Goal: Information Seeking & Learning: Learn about a topic

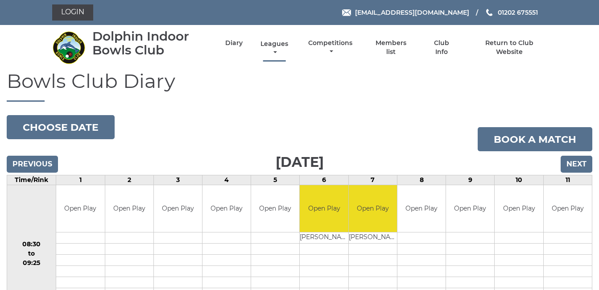
click at [273, 42] on link "Leagues" at bounding box center [274, 48] width 32 height 17
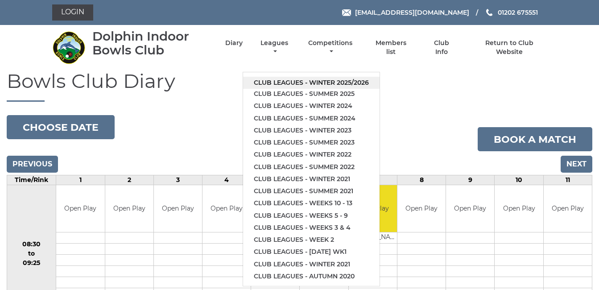
click at [288, 79] on link "Club leagues - Winter 2025/2026" at bounding box center [311, 83] width 136 height 12
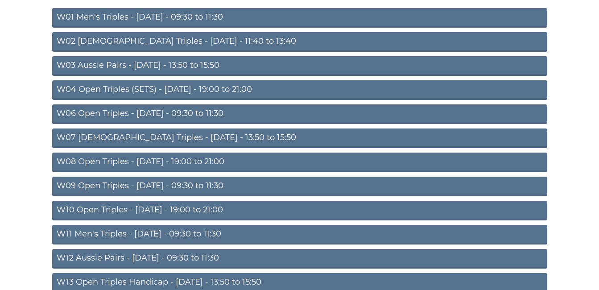
scroll to position [214, 0]
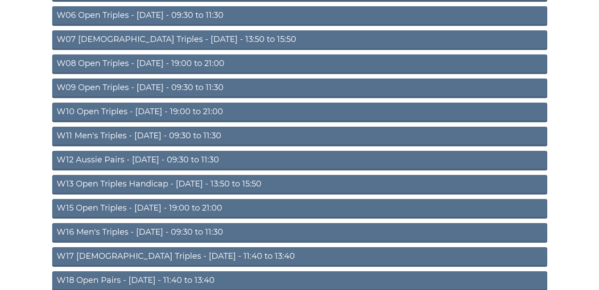
click at [168, 109] on link "W10 Open Triples - Wednesday - 19:00 to 21:00" at bounding box center [299, 113] width 495 height 20
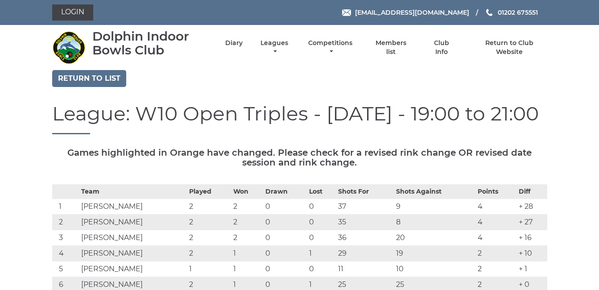
click at [159, 109] on h1 "League: W10 Open Triples - [DATE] - 19:00 to 21:00" at bounding box center [299, 119] width 495 height 32
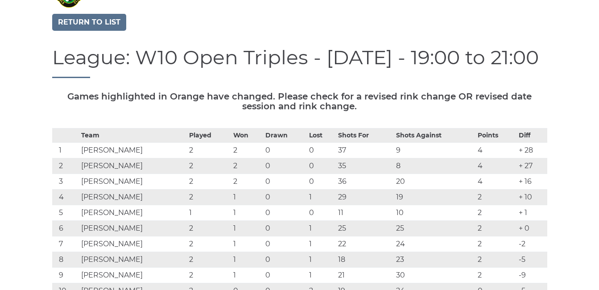
scroll to position [36, 0]
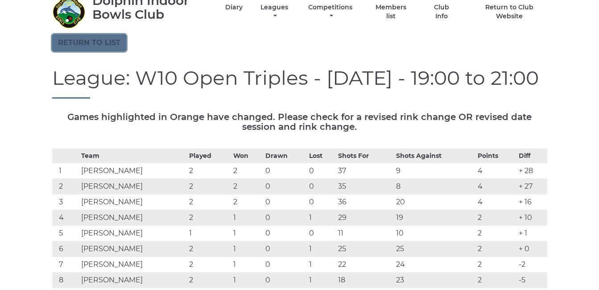
click at [90, 47] on link "Return to list" at bounding box center [89, 42] width 74 height 17
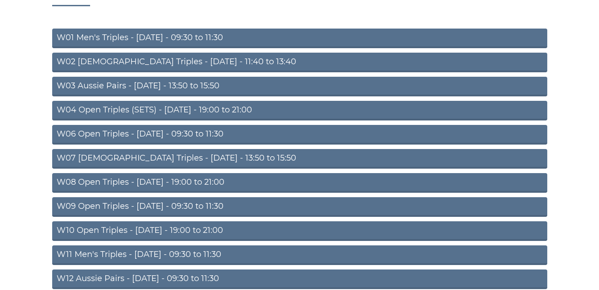
scroll to position [214, 0]
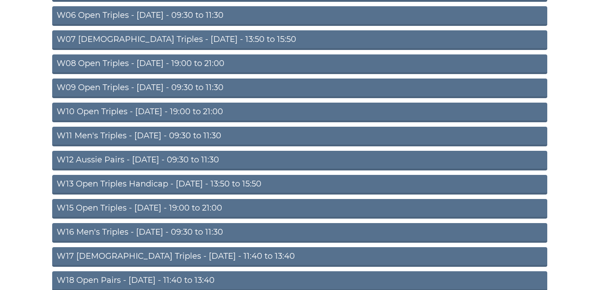
click at [149, 133] on link "W11 Men's Triples - Thursday - 09:30 to 11:30" at bounding box center [299, 137] width 495 height 20
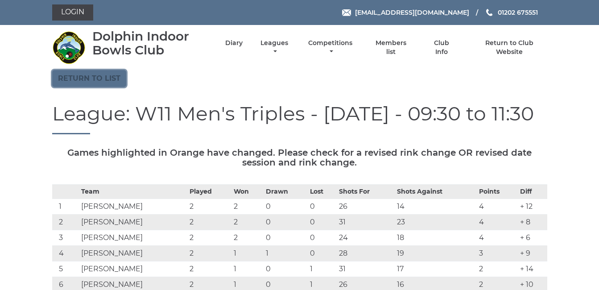
click at [85, 77] on link "Return to list" at bounding box center [89, 78] width 74 height 17
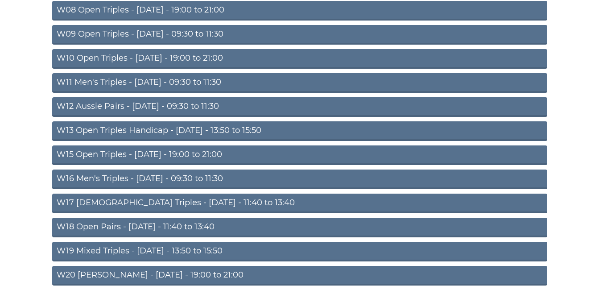
scroll to position [285, 0]
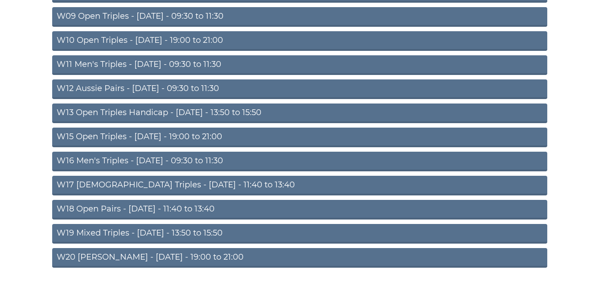
click at [155, 134] on link "W15 Open Triples - Thursday - 19:00 to 21:00" at bounding box center [299, 138] width 495 height 20
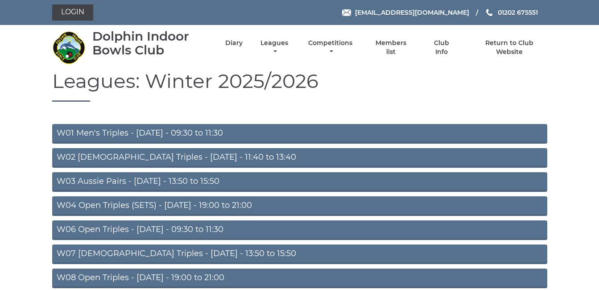
scroll to position [285, 0]
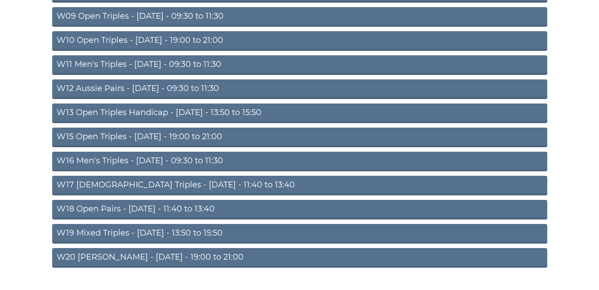
click at [152, 156] on link "W16 Men's Triples - Friday - 09:30 to 11:30" at bounding box center [299, 162] width 495 height 20
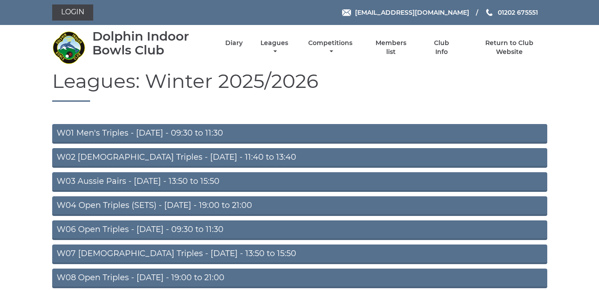
scroll to position [285, 0]
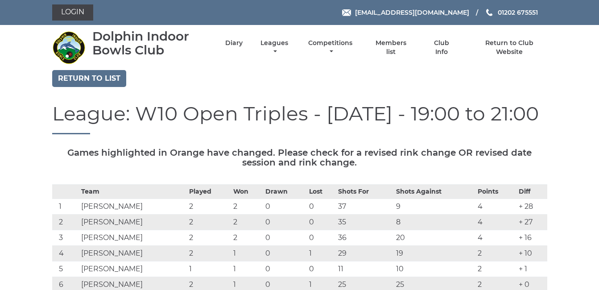
scroll to position [36, 0]
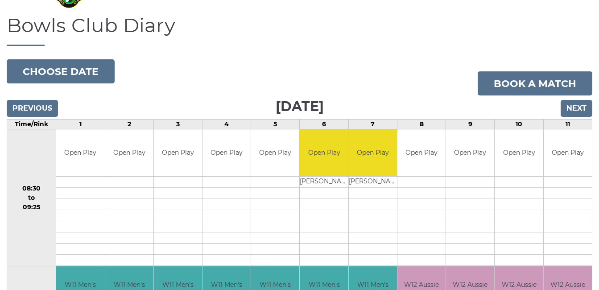
scroll to position [54, 0]
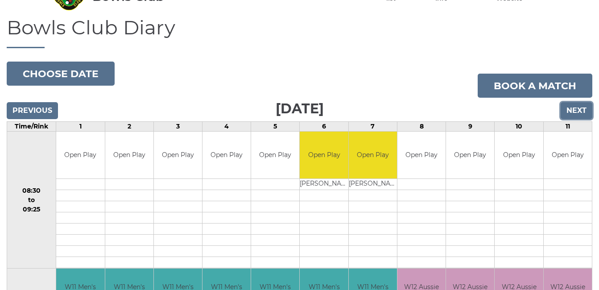
click at [579, 107] on input "Next" at bounding box center [577, 110] width 32 height 17
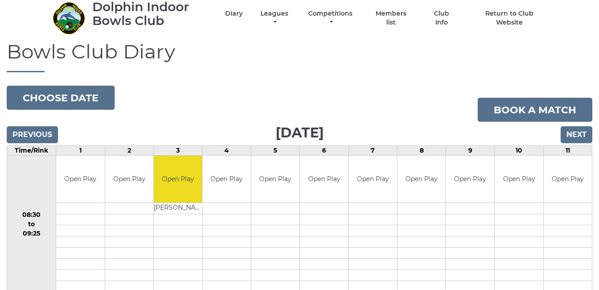
scroll to position [18, 0]
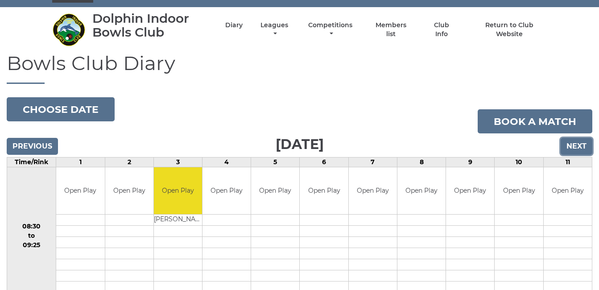
click at [578, 145] on input "Next" at bounding box center [577, 146] width 32 height 17
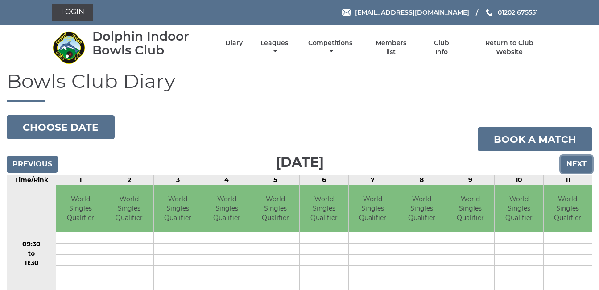
click at [578, 165] on input "Next" at bounding box center [577, 164] width 32 height 17
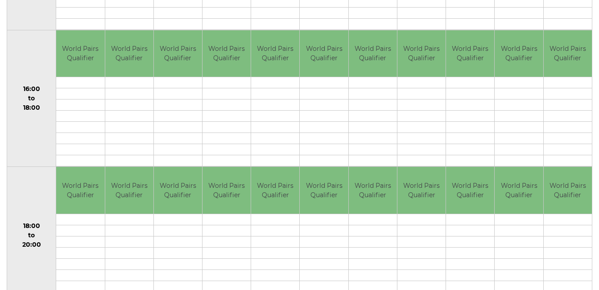
scroll to position [571, 0]
